Goal: Navigation & Orientation: Find specific page/section

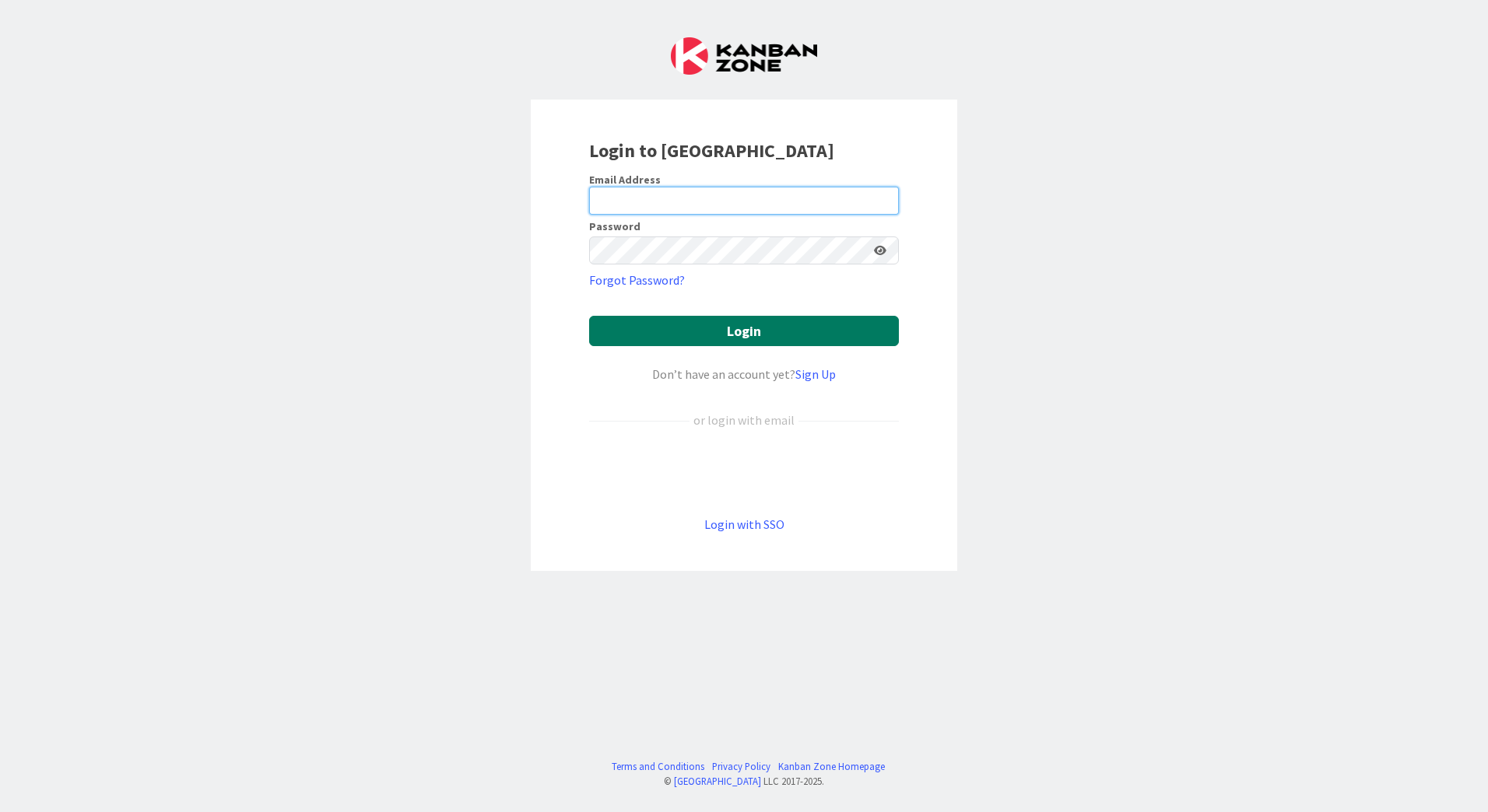
type input "souwerkerk@huisman-nl.com"
click at [749, 333] on button "Login" at bounding box center [744, 331] width 310 height 30
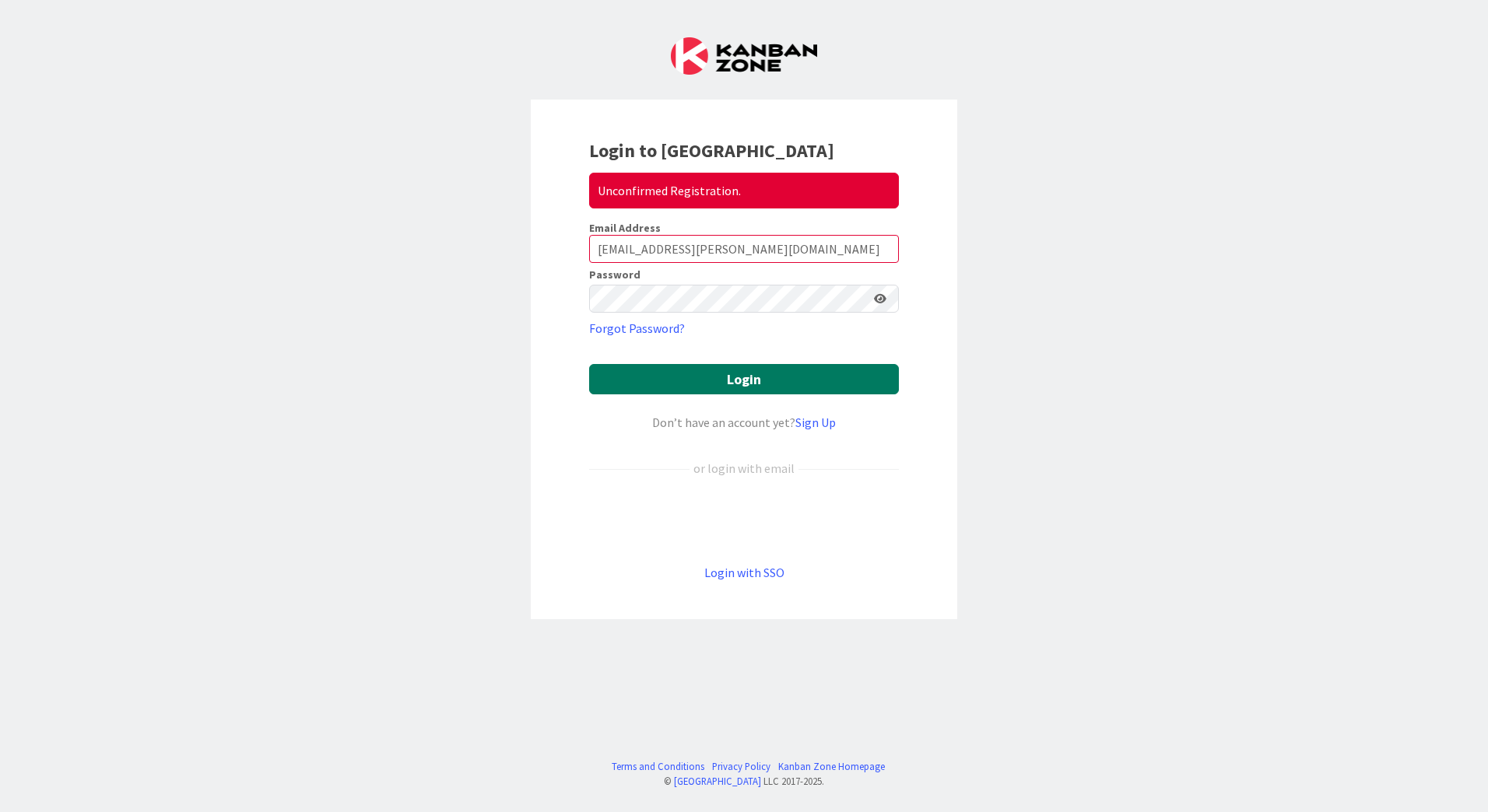
click at [746, 386] on button "Login" at bounding box center [744, 379] width 310 height 30
click at [747, 371] on button "Login" at bounding box center [744, 379] width 310 height 30
click at [693, 193] on div "Unconfirmed Registration." at bounding box center [744, 190] width 310 height 35
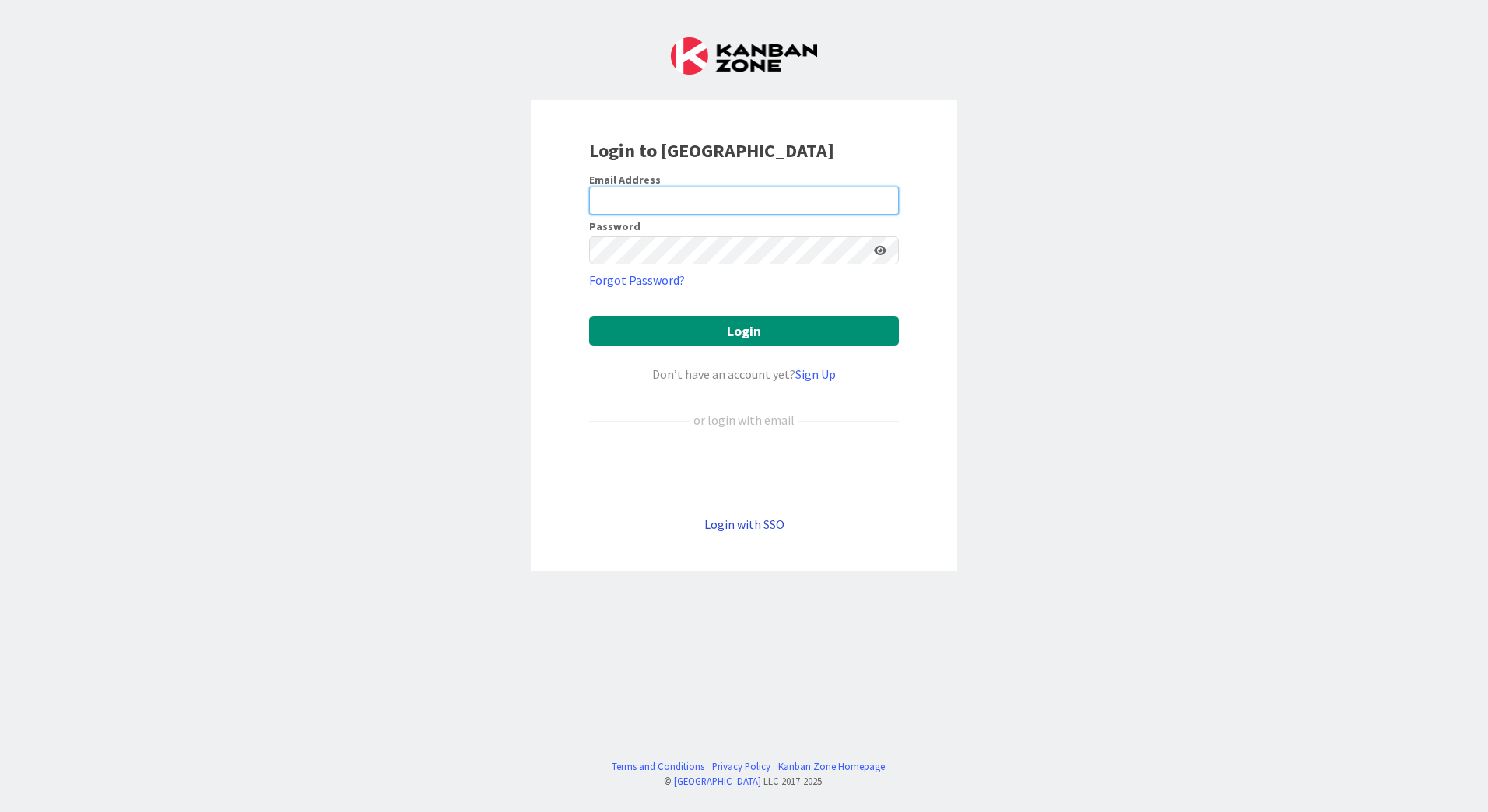
type input "[EMAIL_ADDRESS][DOMAIN_NAME]"
click at [750, 527] on link "Login with SSO" at bounding box center [744, 524] width 80 height 16
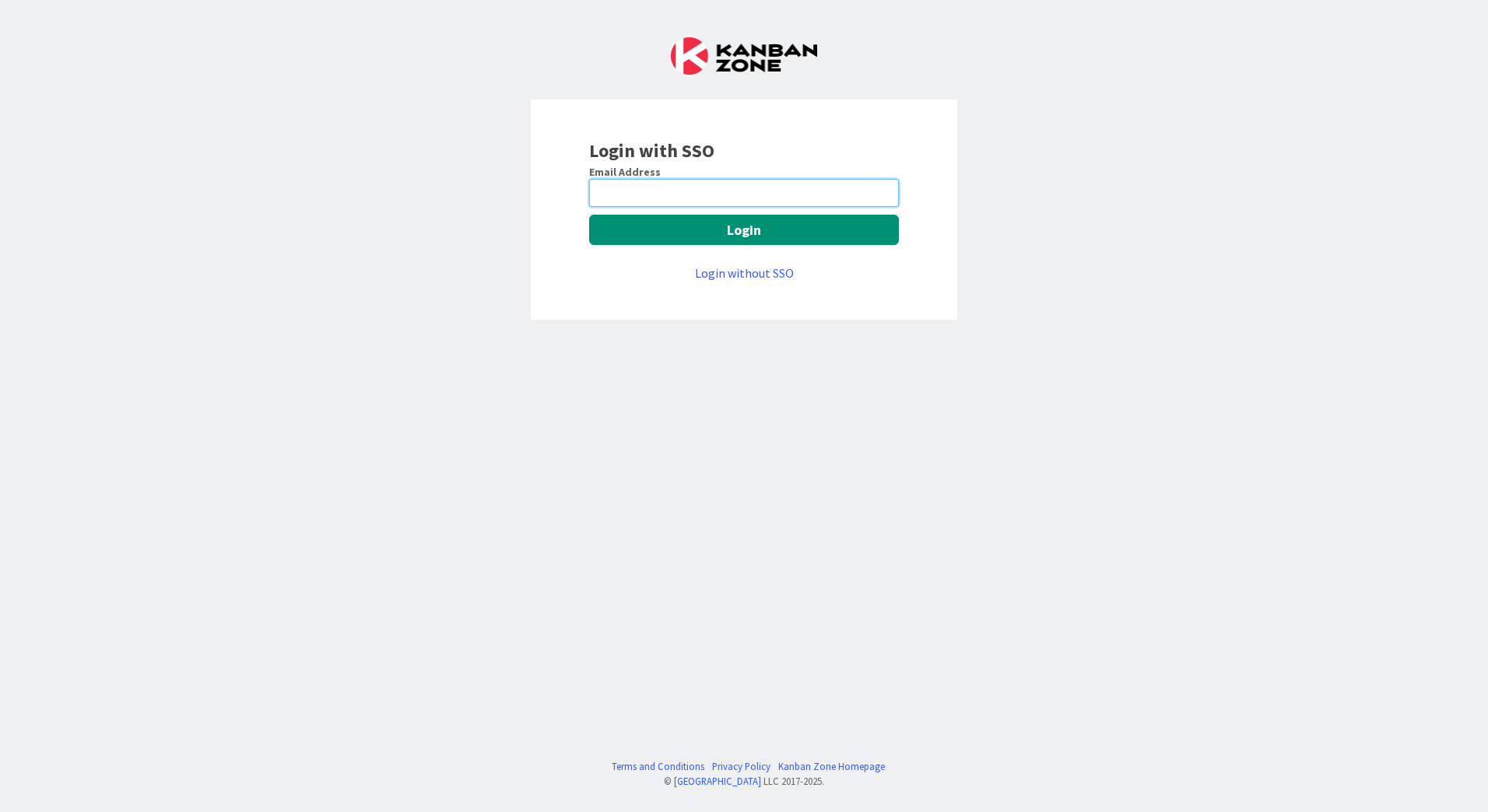
click at [659, 198] on input "email" at bounding box center [744, 193] width 310 height 28
type input "souwerkerk@huisman-nl.com"
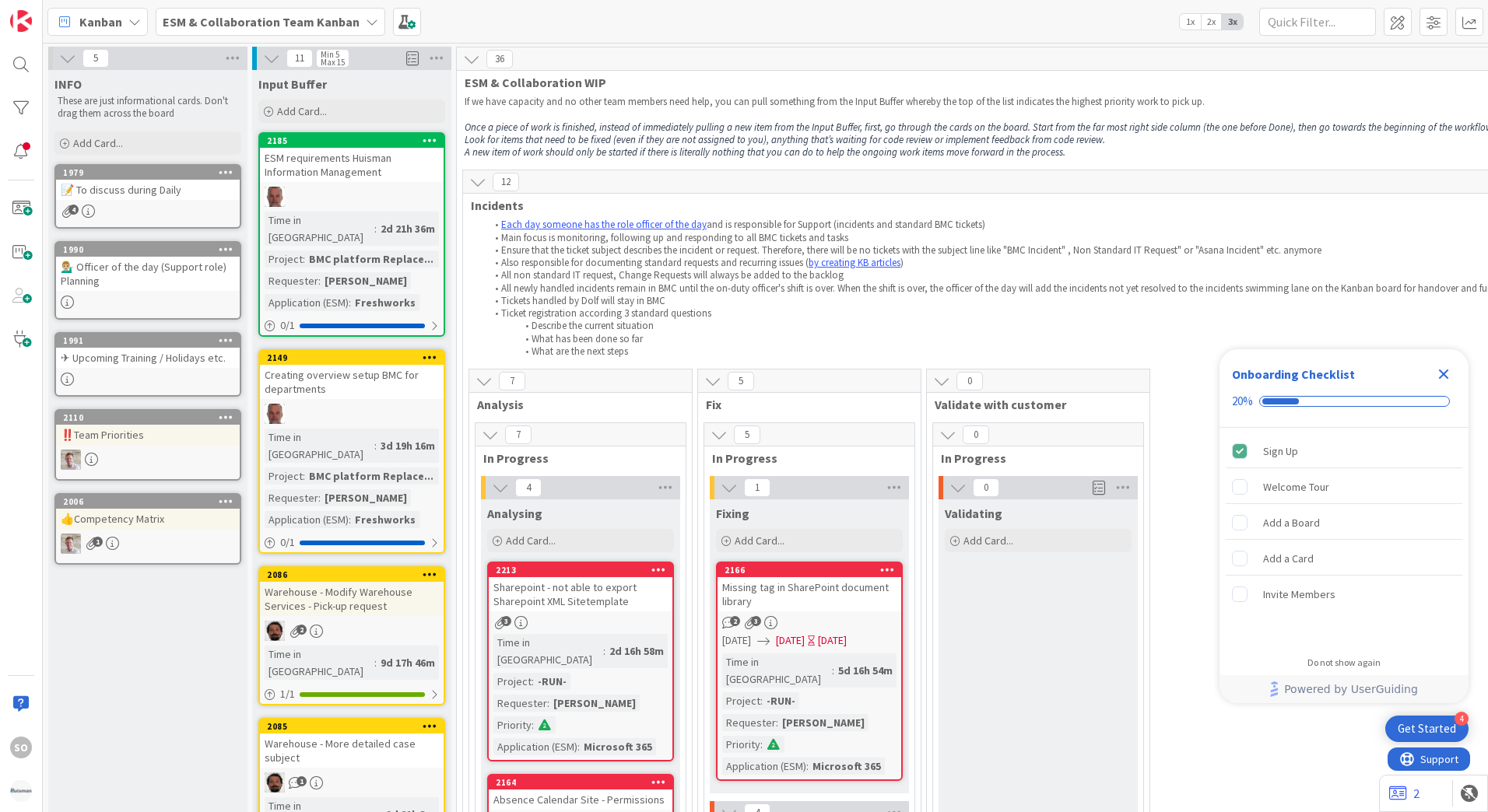
click at [236, 25] on b "ESM & Collaboration Team Kanban" at bounding box center [261, 22] width 197 height 16
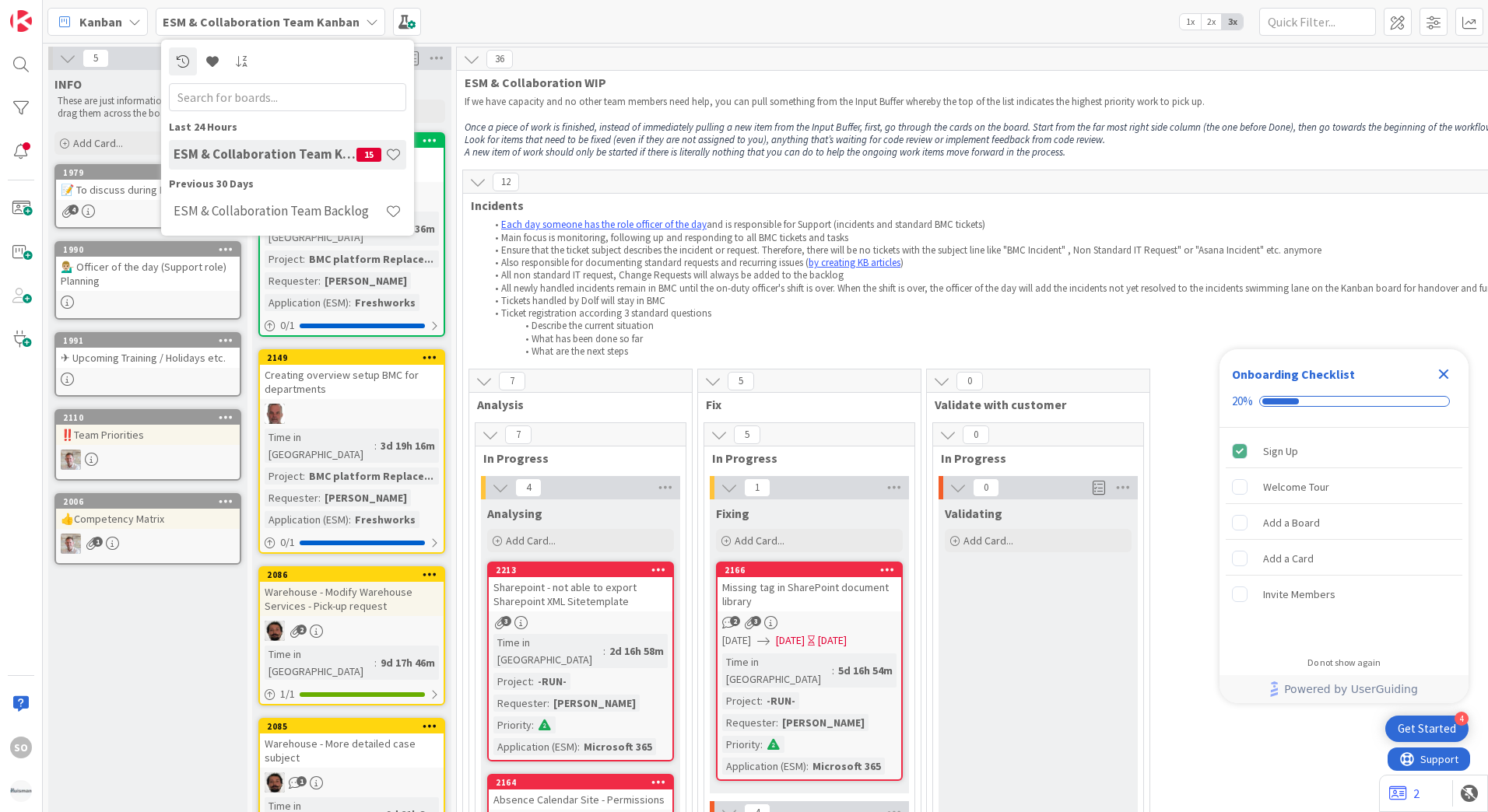
click at [592, 20] on div "Kanban ESM & Collaboration Team Kanban Last 24 Hours ESM & Collaboration Team K…" at bounding box center [766, 22] width 1446 height 43
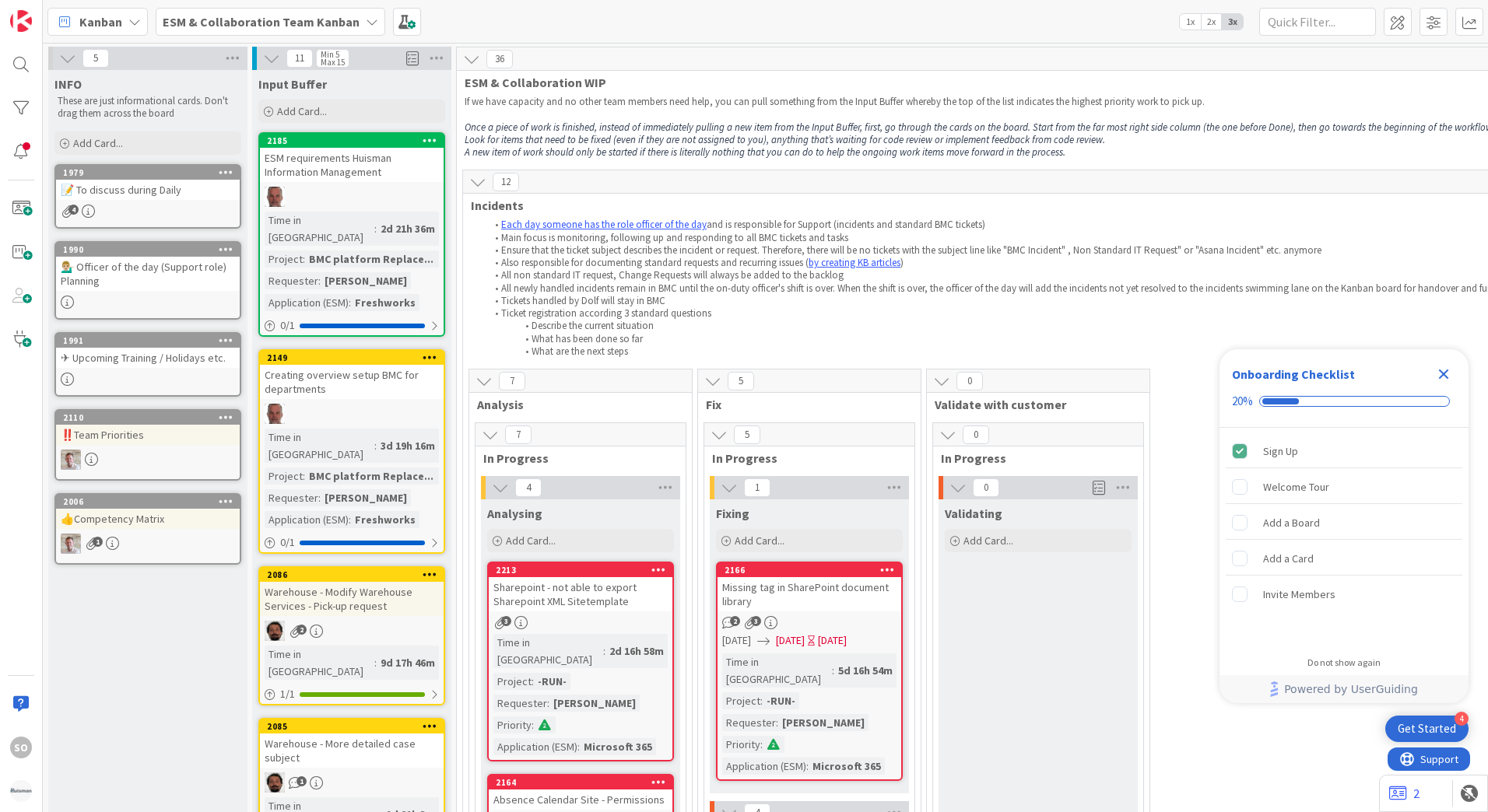
click at [131, 191] on div "📝 To discuss during Daily" at bounding box center [148, 189] width 184 height 20
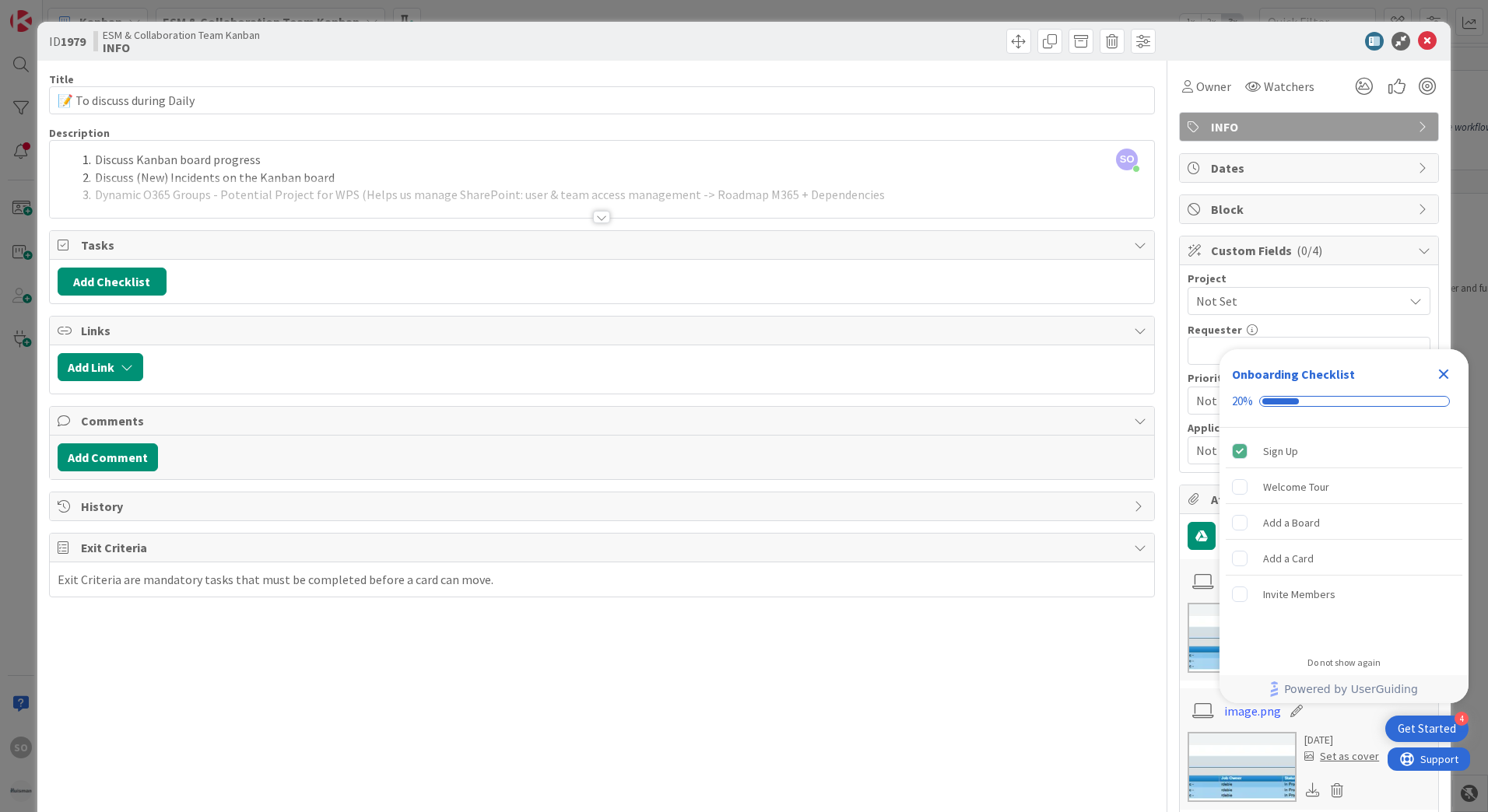
click at [593, 221] on div at bounding box center [601, 217] width 17 height 12
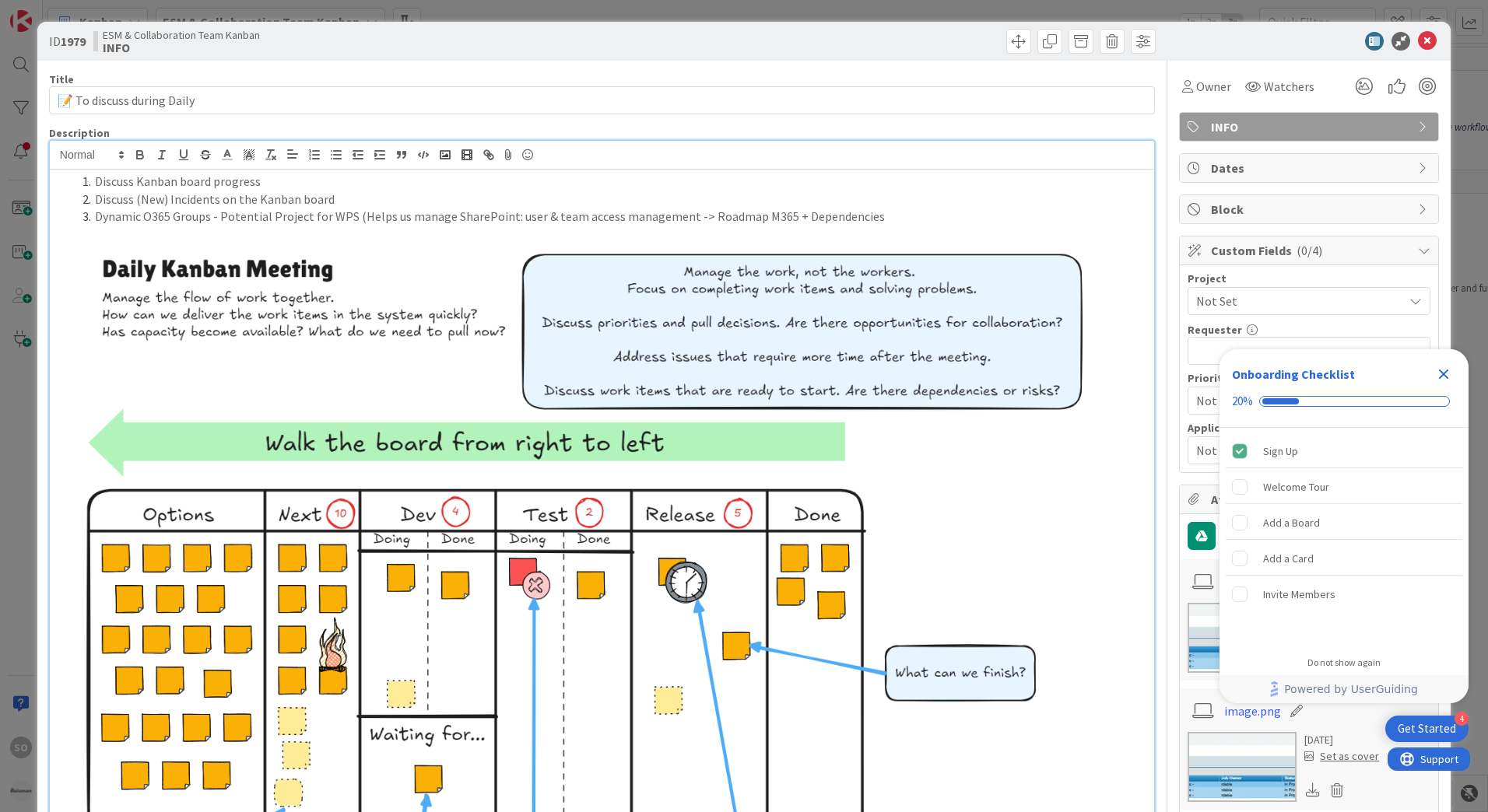
click at [1444, 372] on icon "Close Checklist" at bounding box center [1445, 375] width 10 height 10
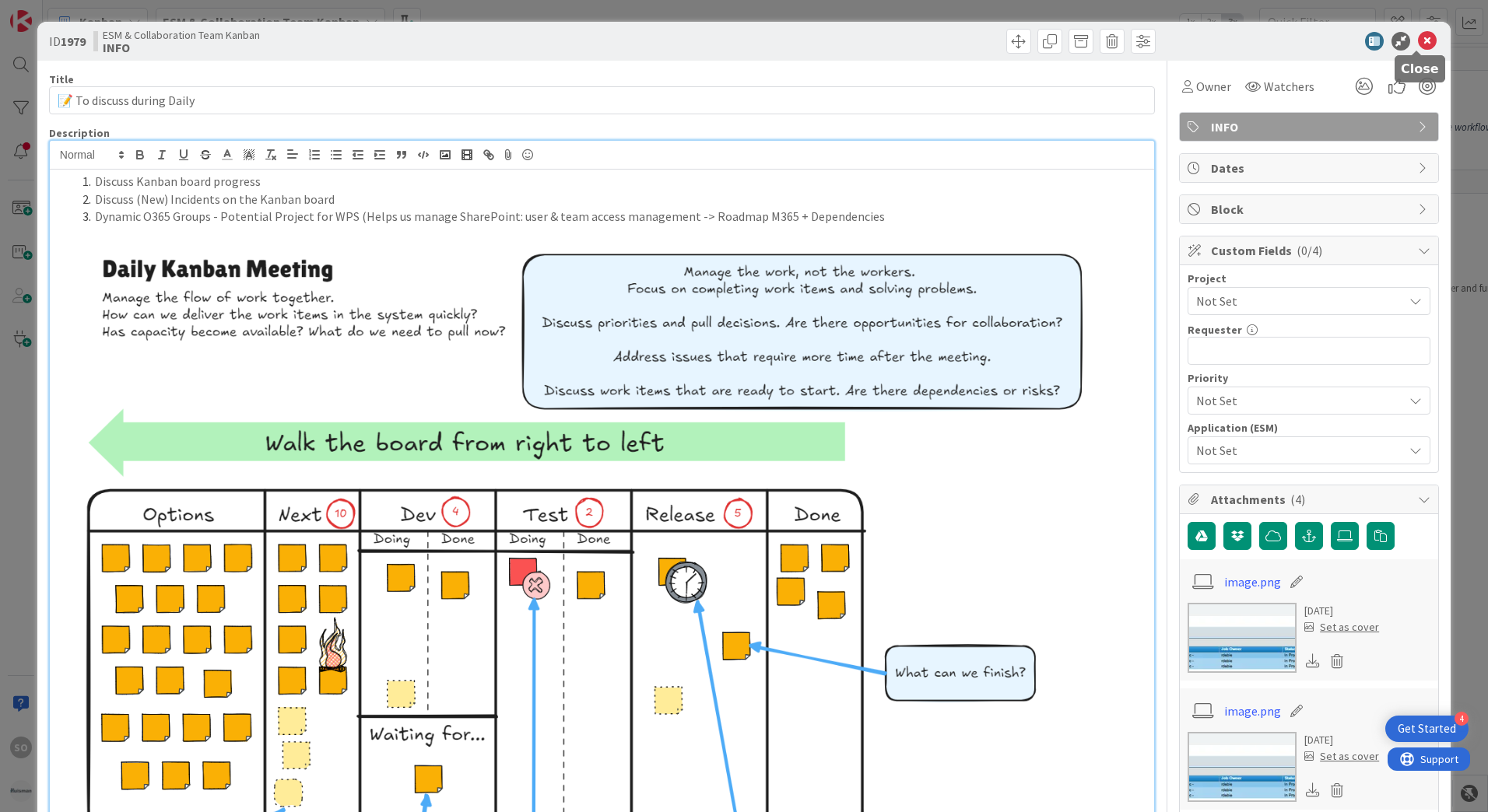
click at [1418, 41] on icon at bounding box center [1428, 41] width 19 height 19
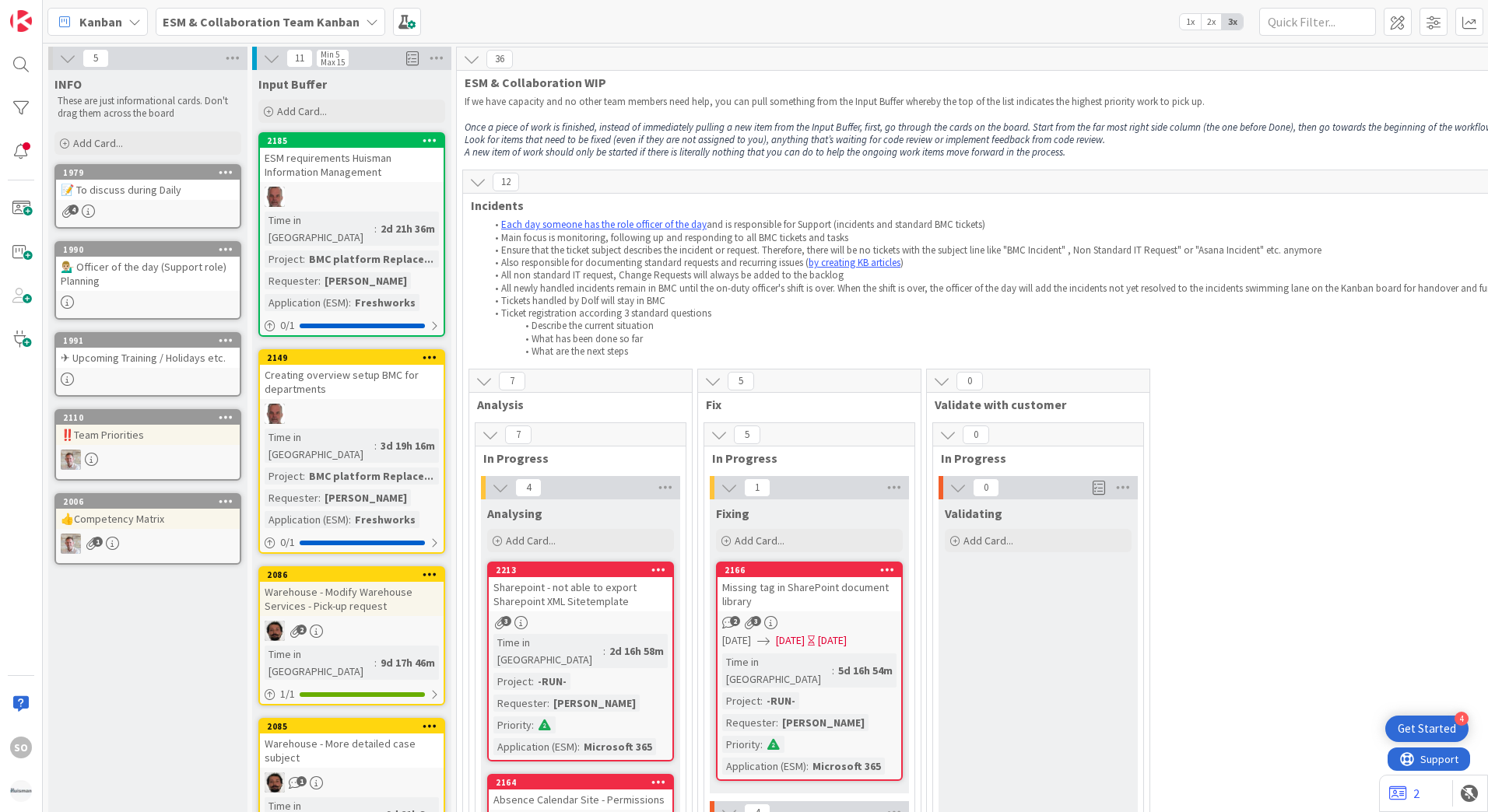
click at [137, 358] on div "✈ Upcoming Training / Holidays etc." at bounding box center [148, 358] width 184 height 20
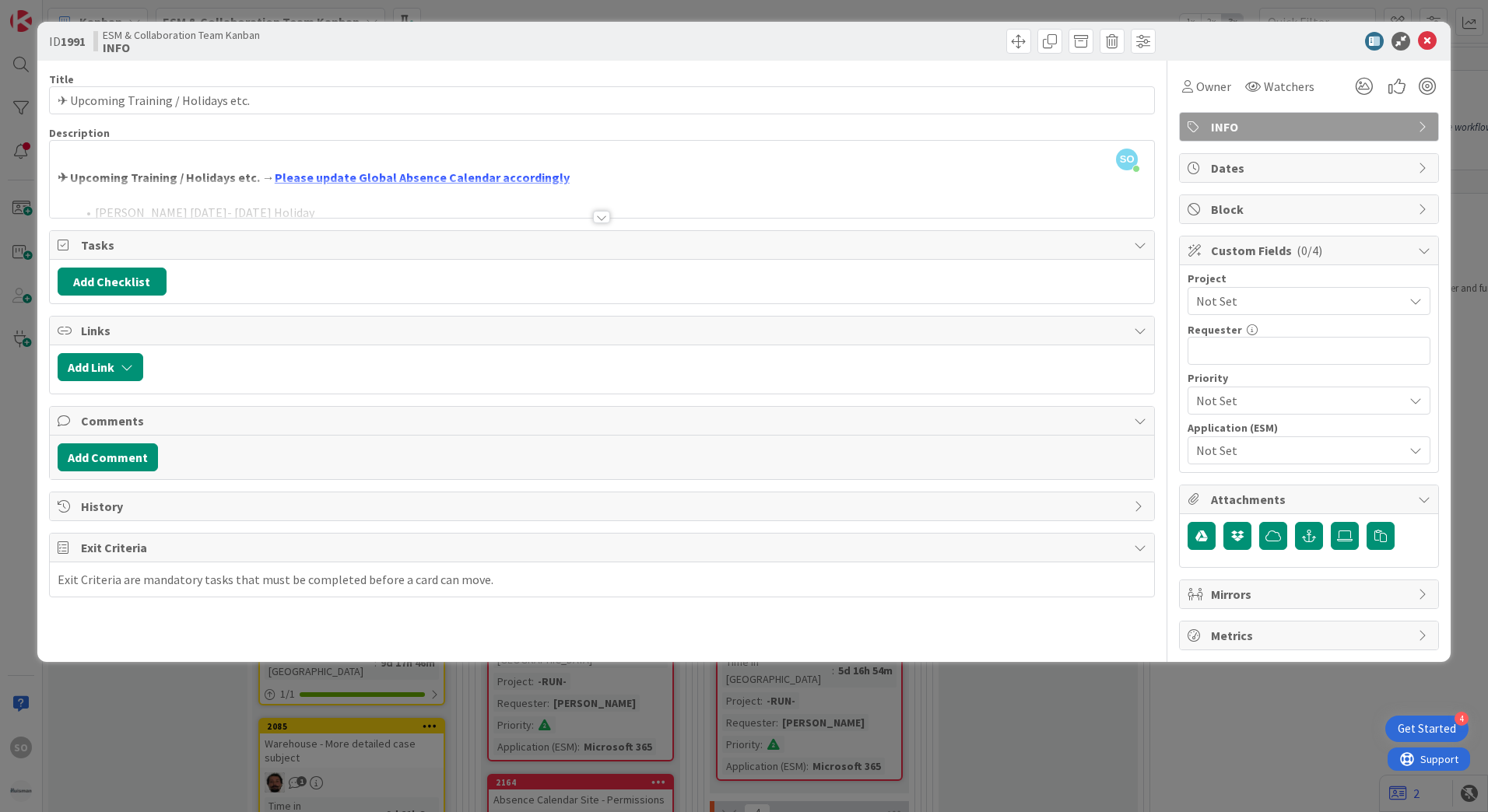
click at [598, 219] on div at bounding box center [601, 217] width 17 height 12
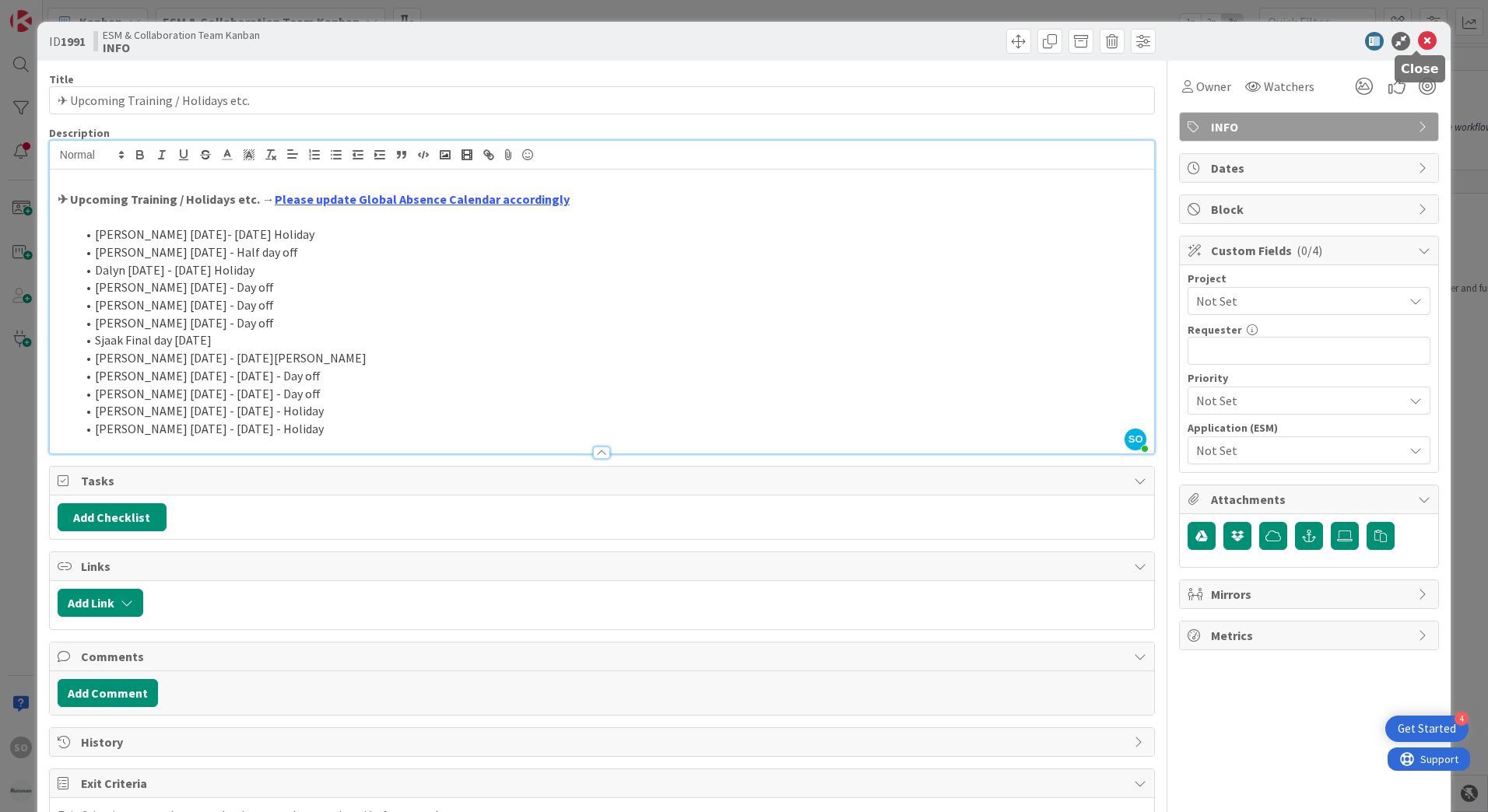
click at [1418, 35] on icon at bounding box center [1428, 41] width 19 height 19
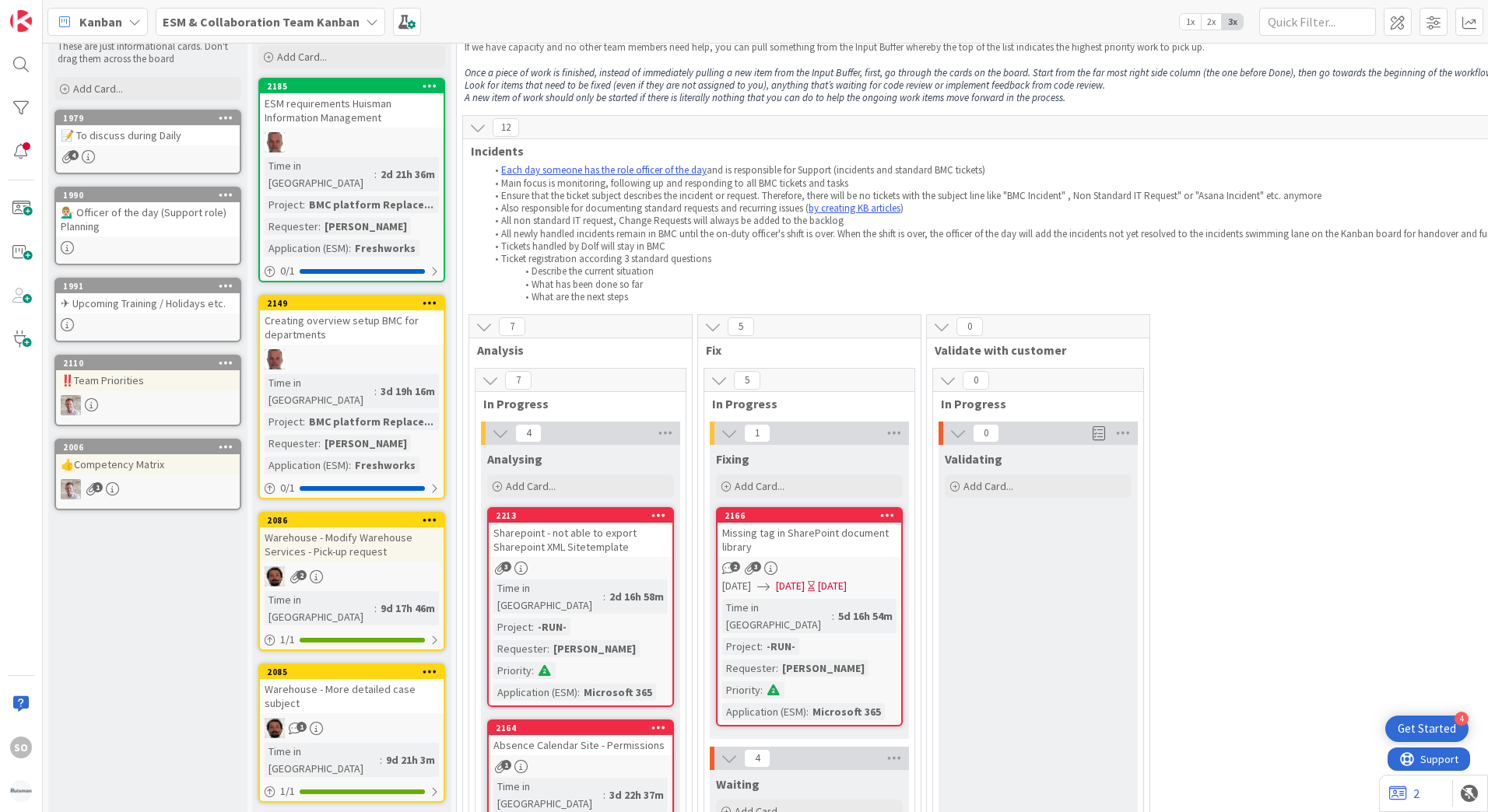
scroll to position [78, 0]
